Goal: Task Accomplishment & Management: Use online tool/utility

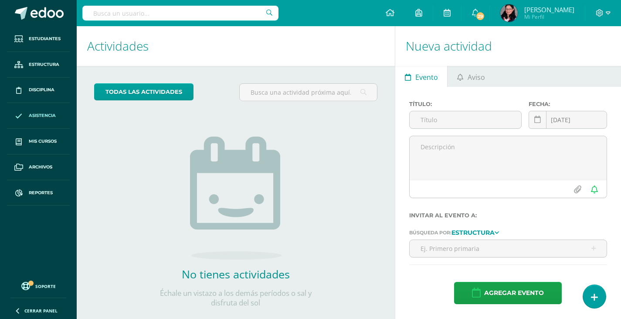
click at [41, 116] on span "Asistencia" at bounding box center [42, 115] width 27 height 7
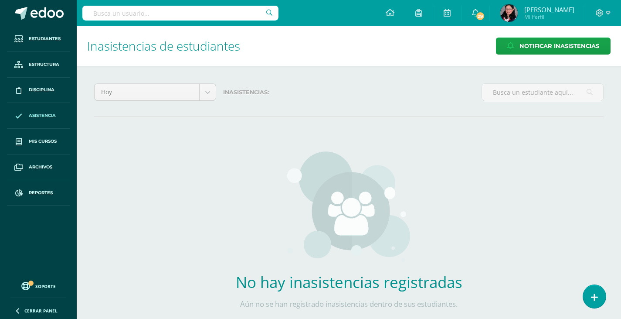
click at [42, 116] on span "Asistencia" at bounding box center [42, 115] width 27 height 7
click at [598, 297] on icon at bounding box center [595, 297] width 8 height 10
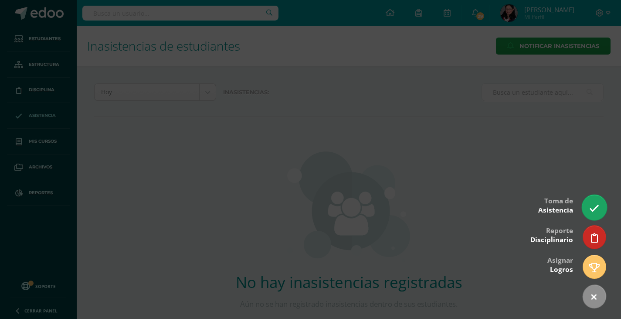
click at [595, 196] on link at bounding box center [594, 206] width 25 height 25
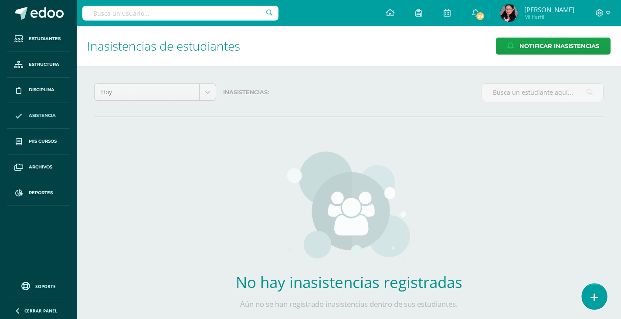
click at [593, 292] on icon at bounding box center [595, 297] width 8 height 10
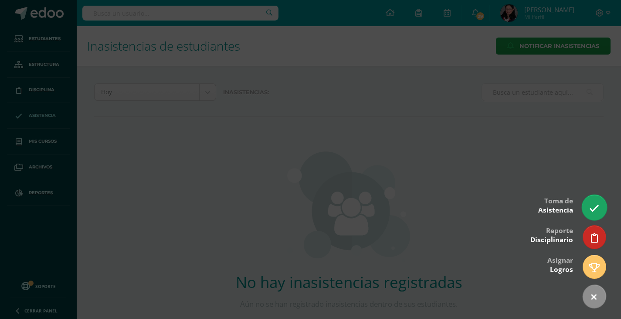
click at [591, 205] on icon at bounding box center [594, 208] width 10 height 10
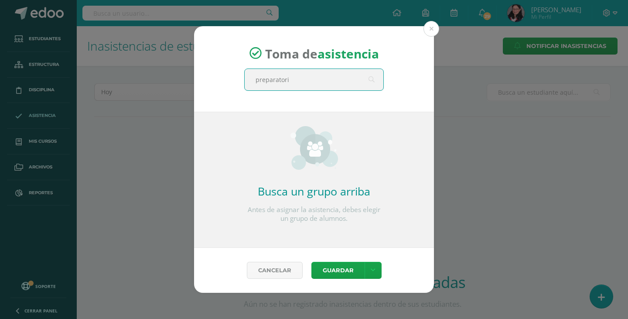
type input "preparatoria"
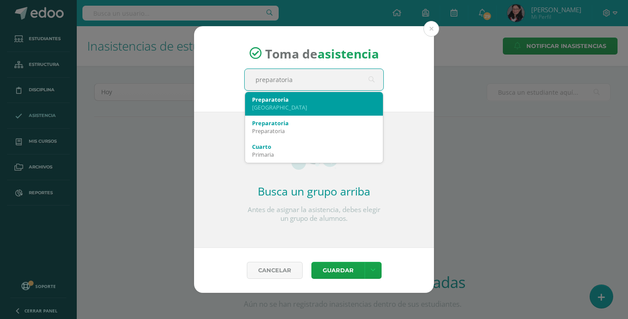
click at [286, 98] on div "Preparatoria" at bounding box center [314, 99] width 124 height 8
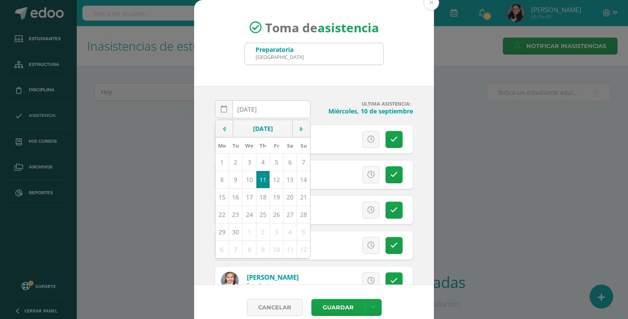
click at [413, 162] on div "2025-09-11 September, 2025 Mo Tu We Th Fr Sa Su 1 2 3 4 5 6 7 8 9 10 11 12 13 1…" at bounding box center [314, 185] width 240 height 199
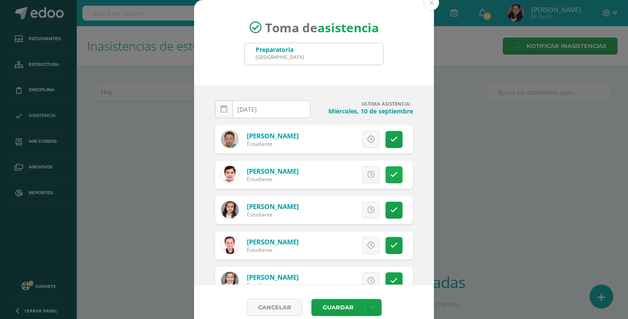
click at [390, 174] on icon at bounding box center [393, 174] width 7 height 7
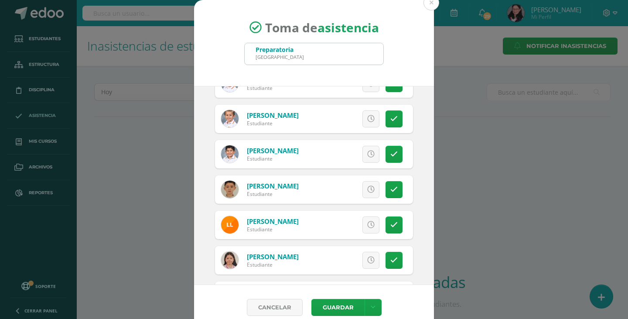
scroll to position [523, 0]
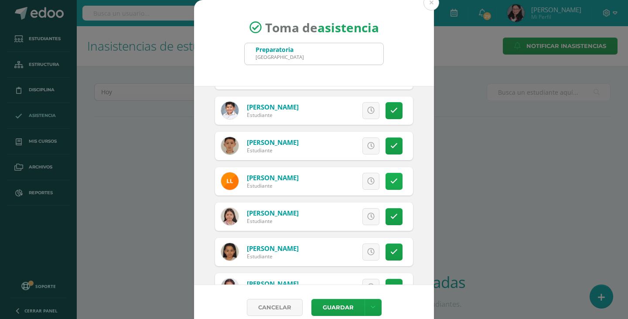
click at [390, 180] on icon at bounding box center [393, 180] width 7 height 7
click at [385, 249] on link at bounding box center [393, 251] width 17 height 17
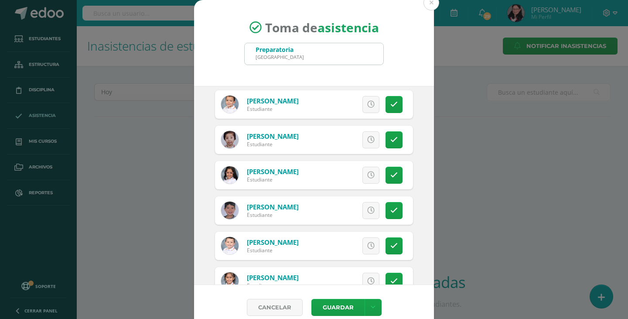
scroll to position [785, 0]
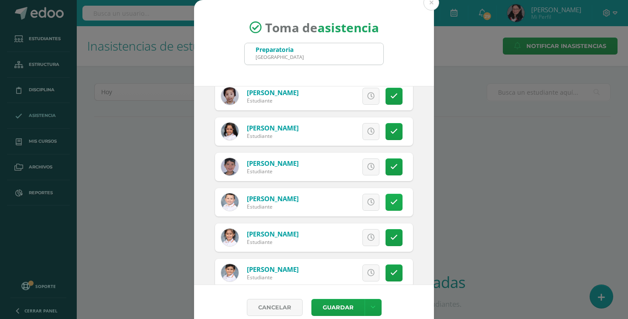
click at [390, 200] on icon at bounding box center [393, 201] width 7 height 7
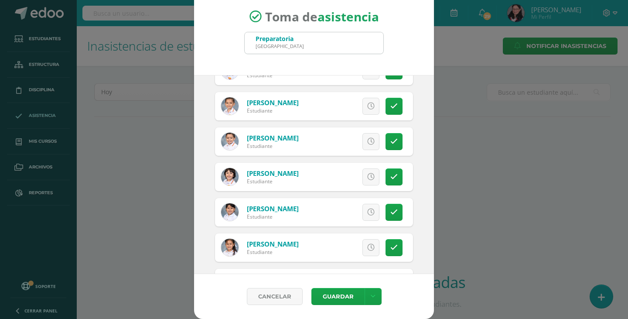
scroll to position [1084, 0]
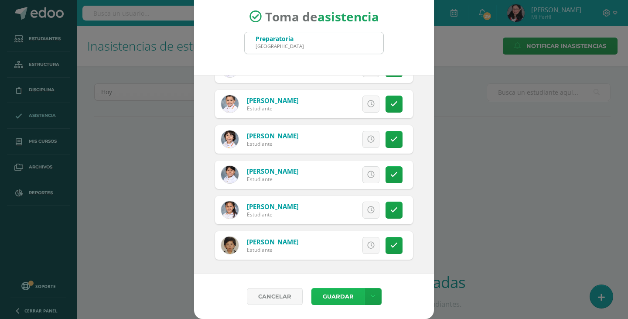
click at [332, 294] on button "Guardar" at bounding box center [337, 296] width 53 height 17
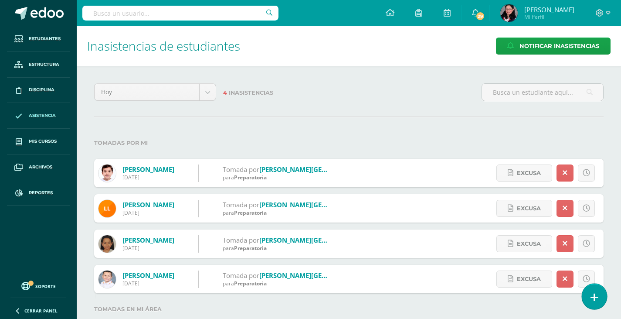
click at [598, 299] on link at bounding box center [594, 295] width 25 height 25
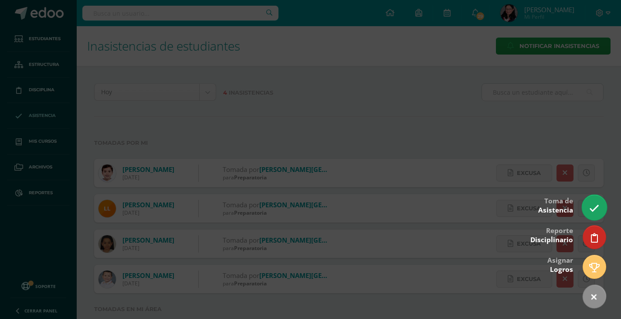
click at [591, 204] on icon at bounding box center [594, 208] width 10 height 10
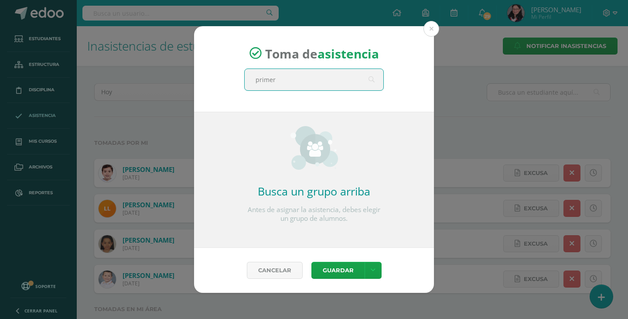
type input "primero"
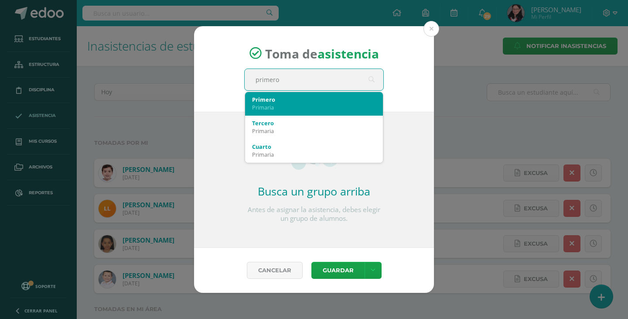
click at [325, 104] on div "Primaria" at bounding box center [314, 107] width 124 height 8
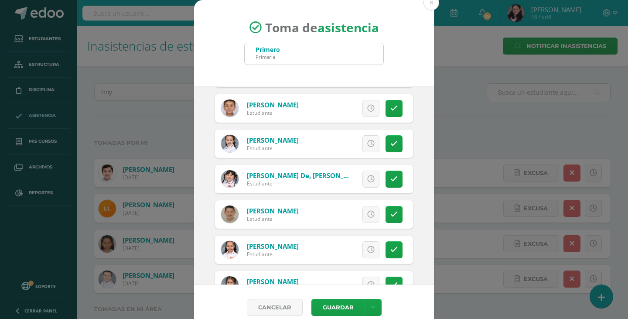
scroll to position [1482, 0]
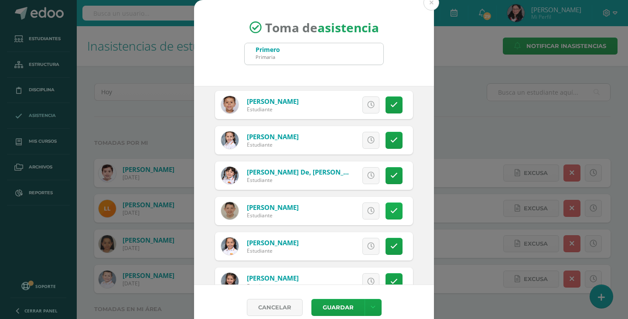
click at [390, 209] on icon at bounding box center [393, 210] width 7 height 7
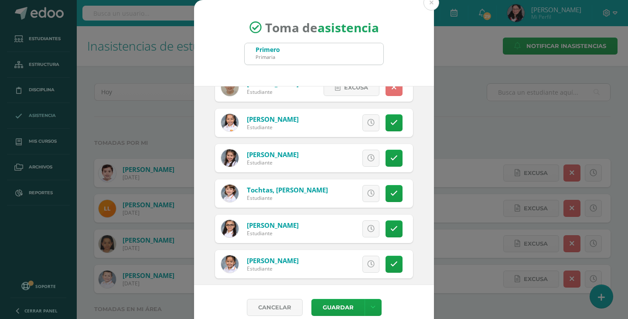
scroll to position [1649, 0]
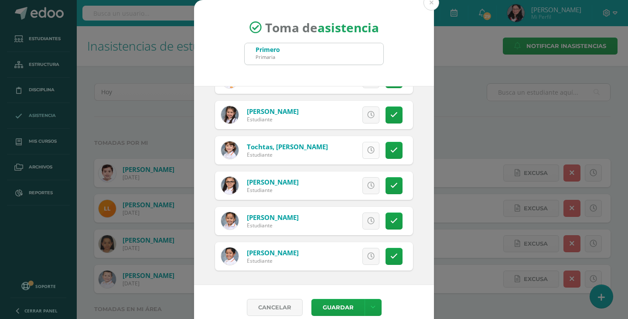
click at [367, 146] on icon at bounding box center [370, 149] width 7 height 7
click at [336, 309] on button "Guardar" at bounding box center [337, 307] width 53 height 17
